Goal: Find specific page/section: Find specific page/section

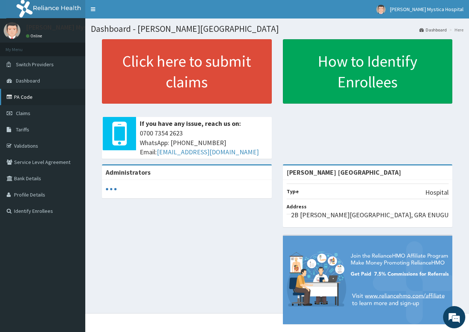
click at [31, 97] on link "PA Code" at bounding box center [42, 97] width 85 height 16
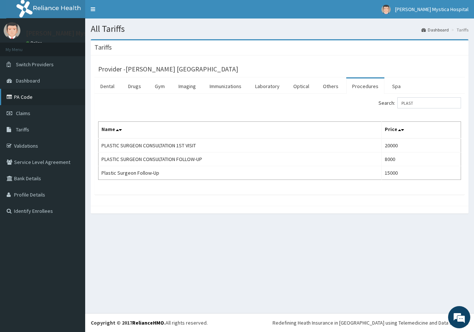
type input "PLAST"
click at [26, 93] on link "PA Code" at bounding box center [42, 97] width 85 height 16
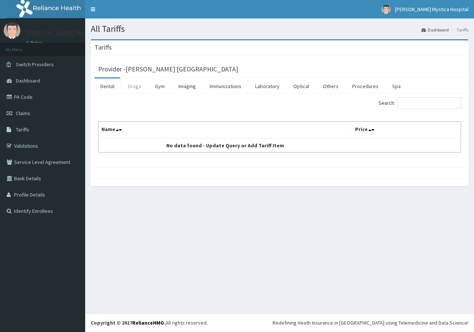
click at [141, 89] on link "Drugs" at bounding box center [134, 87] width 25 height 16
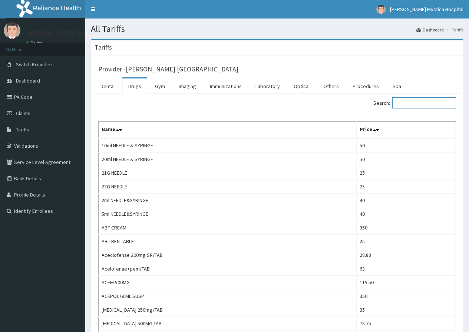
click at [417, 104] on input "Search:" at bounding box center [424, 102] width 64 height 11
paste input "RETIN A"
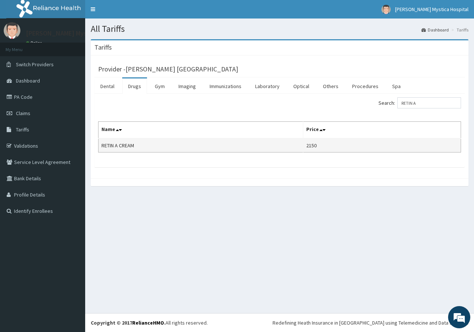
click at [120, 146] on td "RETIN A CREAM" at bounding box center [201, 146] width 205 height 14
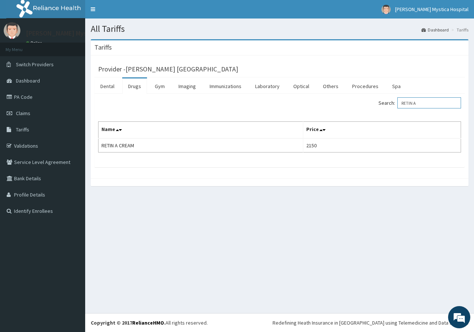
click at [423, 103] on input "RETIN A" at bounding box center [430, 102] width 64 height 11
type input "R"
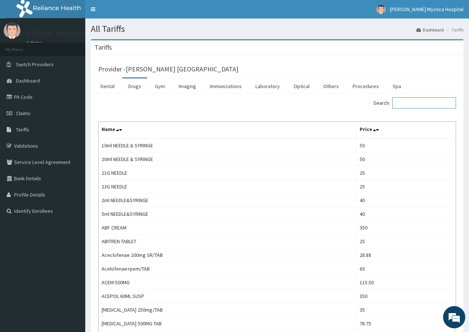
paste input "BP 10"
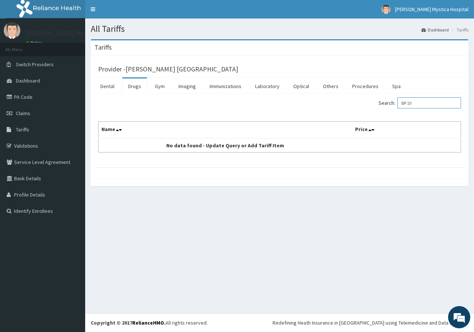
click at [423, 102] on input "BP 10" at bounding box center [430, 102] width 64 height 11
type input "B"
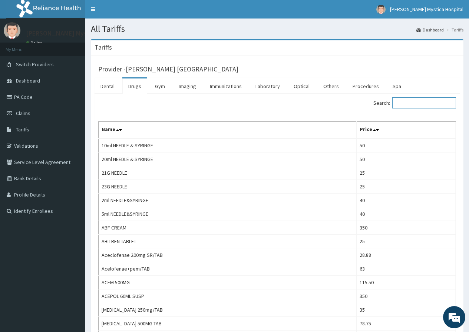
paste input "BENZOYL PEROXID LOTION"
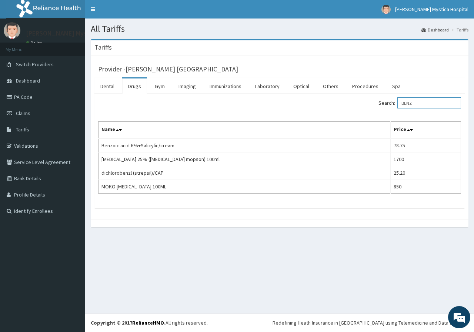
type input "BENZ"
click at [34, 99] on link "PA Code" at bounding box center [42, 97] width 85 height 16
click at [27, 97] on link "PA Code" at bounding box center [42, 97] width 85 height 16
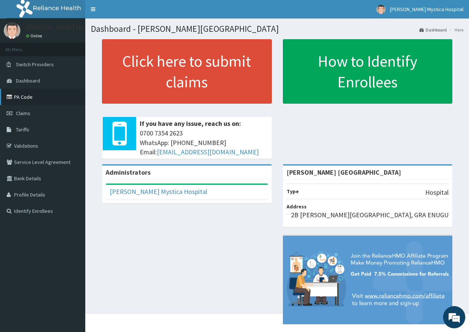
click at [33, 98] on link "PA Code" at bounding box center [42, 97] width 85 height 16
